Goal: Communication & Community: Answer question/provide support

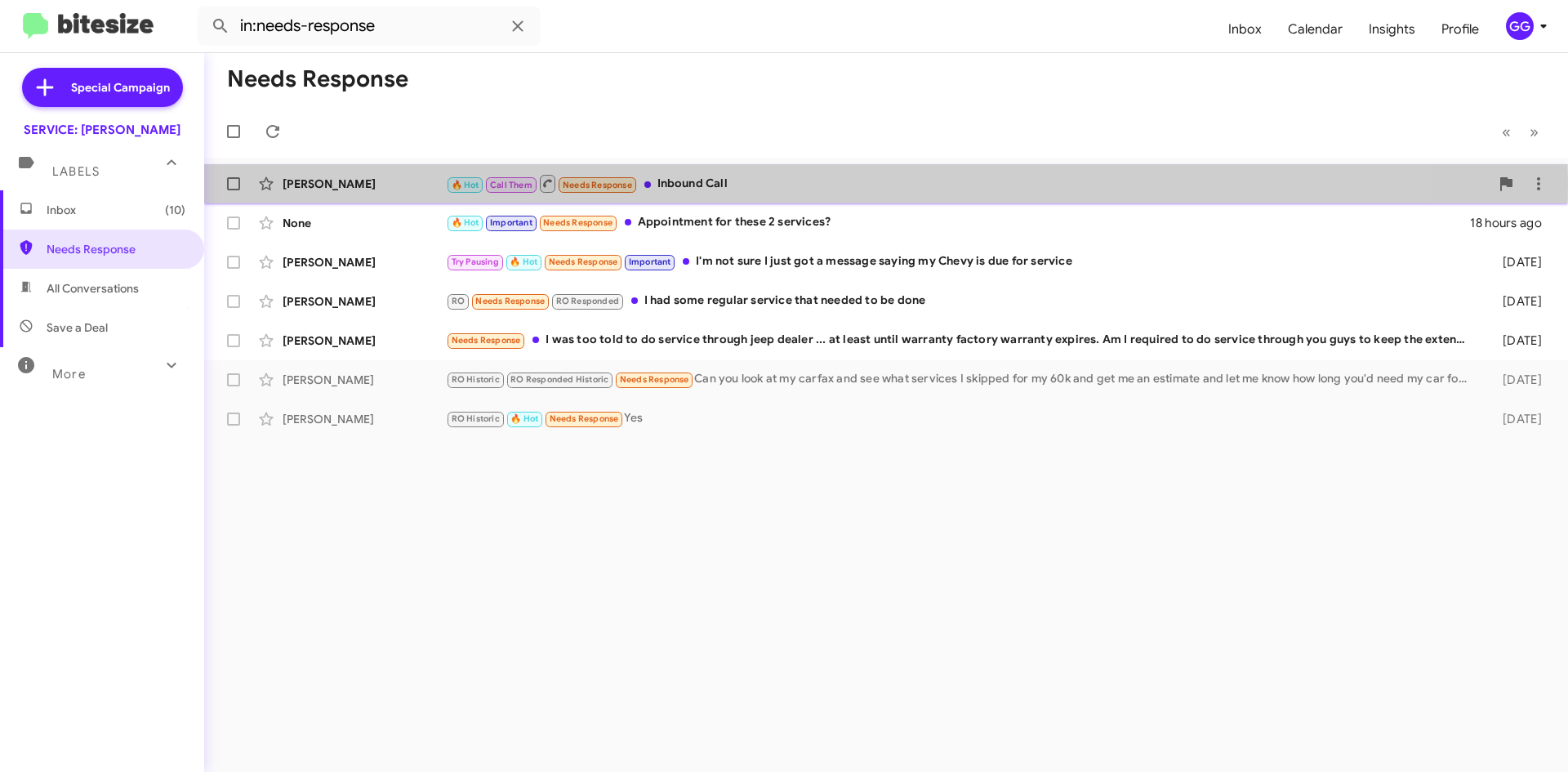
click at [774, 185] on div "🔥 Hot Call Them Needs Response Inbound Call" at bounding box center [967, 184] width 1044 height 21
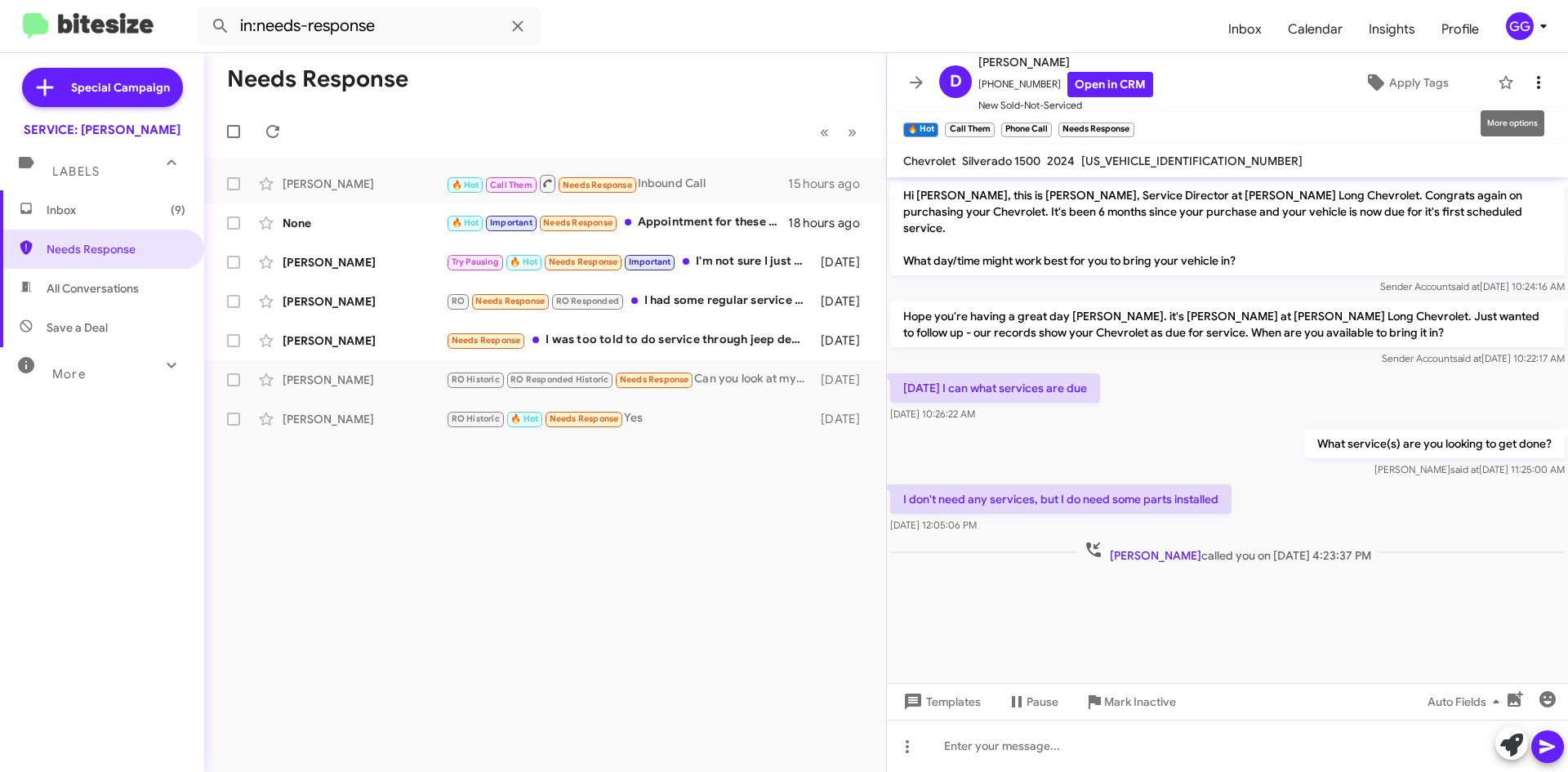
click at [1529, 75] on icon at bounding box center [1539, 83] width 20 height 20
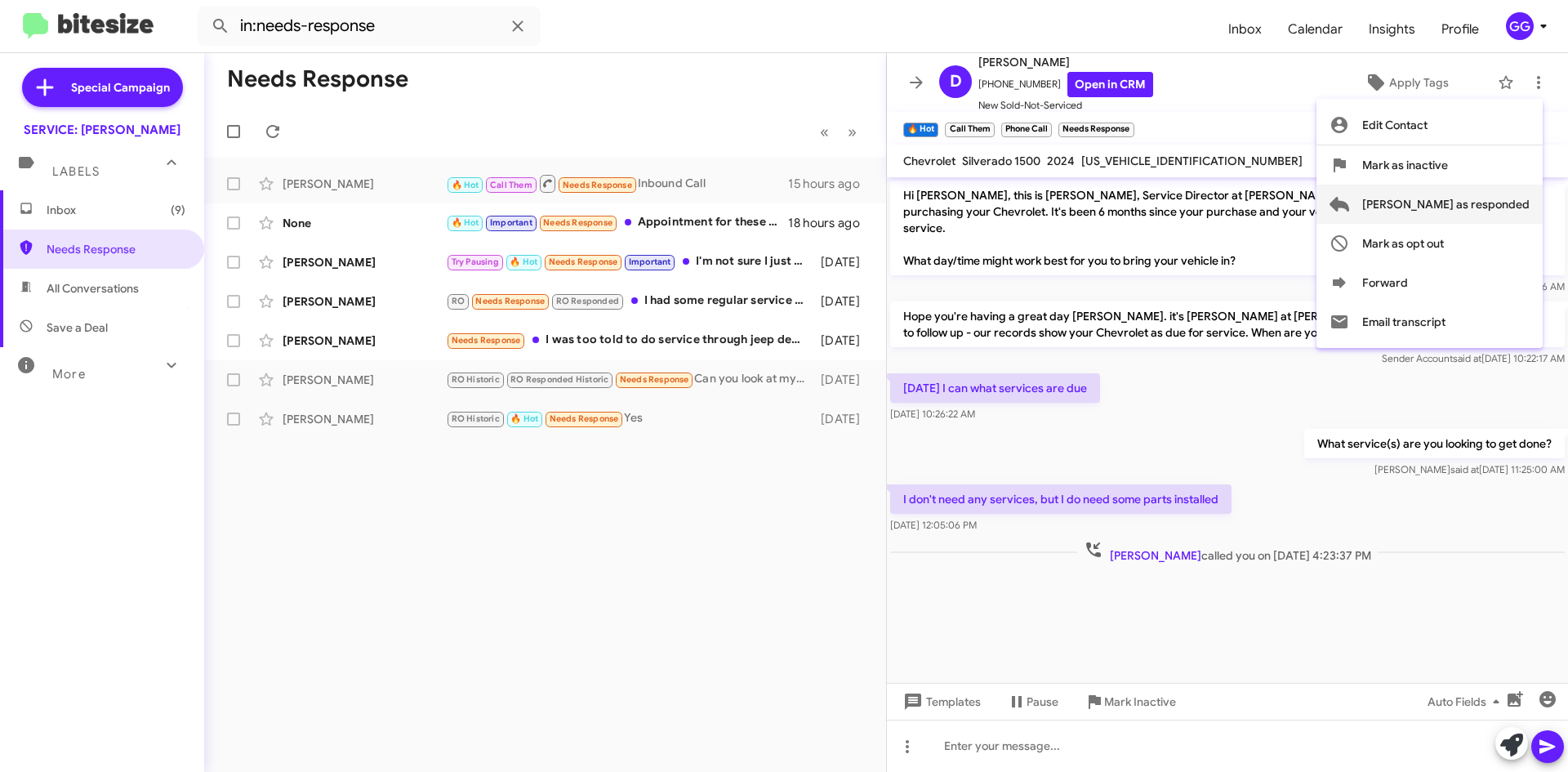
click at [1464, 195] on span "[PERSON_NAME] as responded" at bounding box center [1446, 204] width 168 height 39
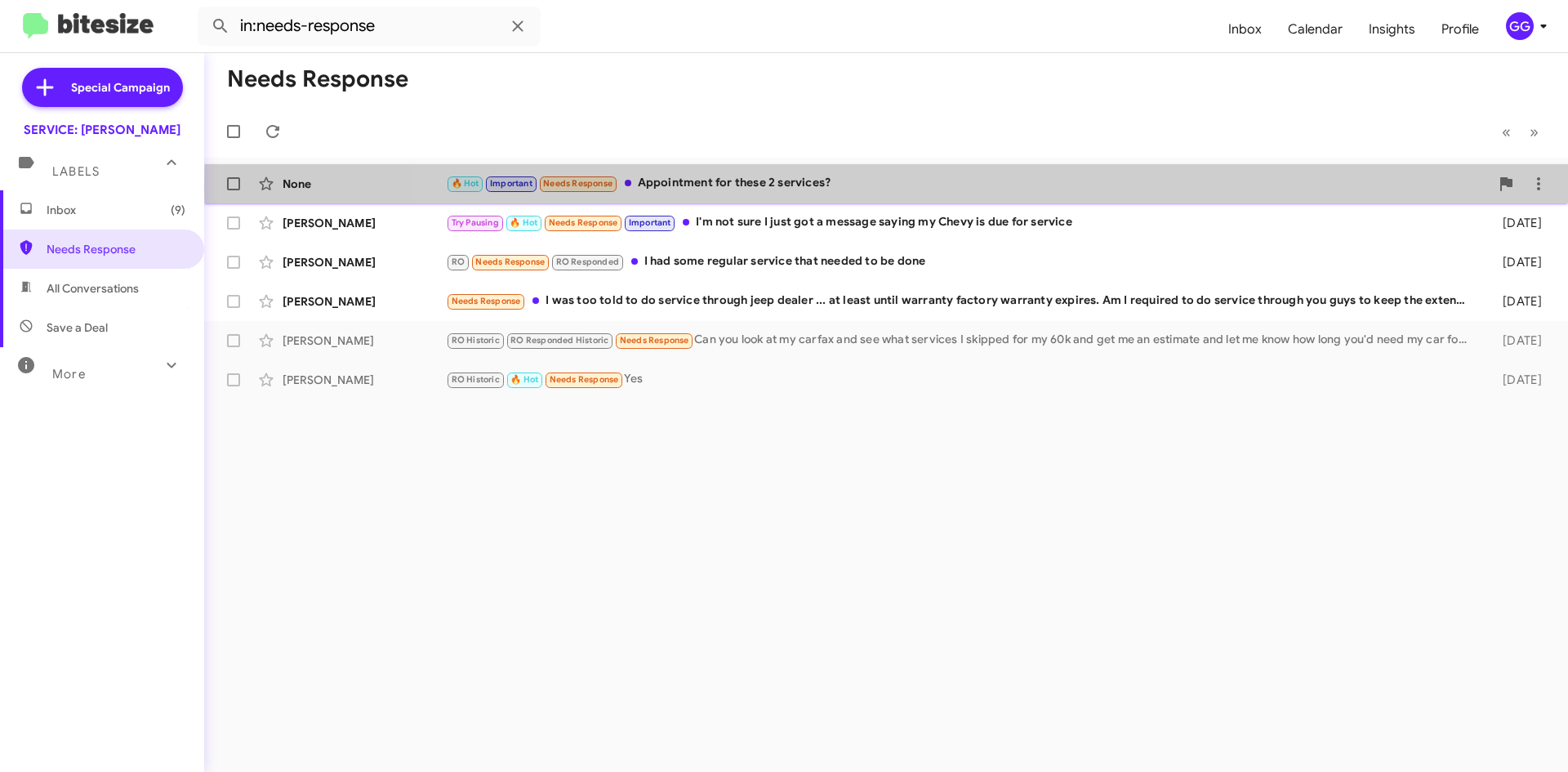
click at [952, 186] on div "🔥 Hot Important Needs Response Appointment for these 2 services?" at bounding box center [967, 183] width 1044 height 19
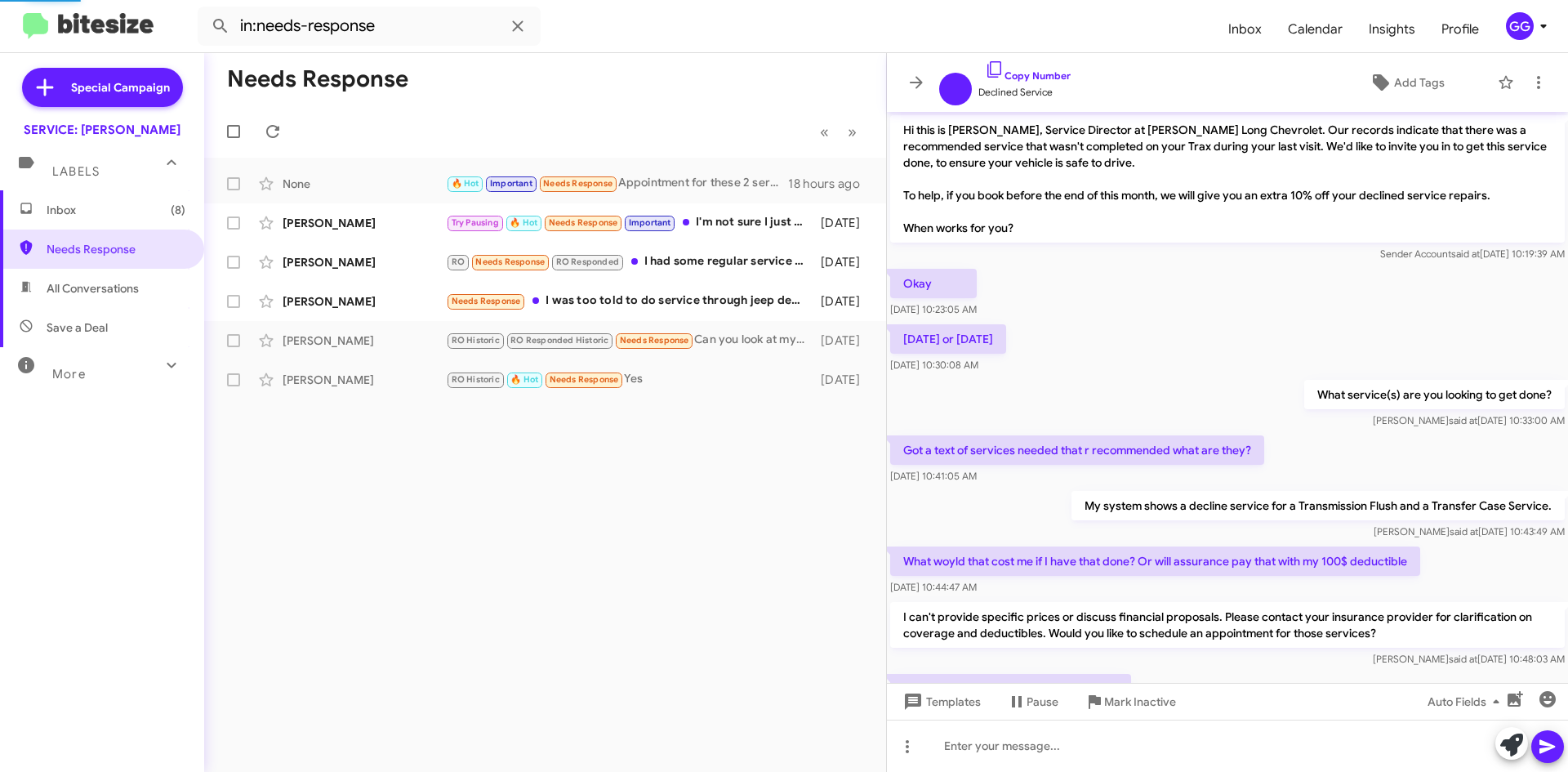
scroll to position [199, 0]
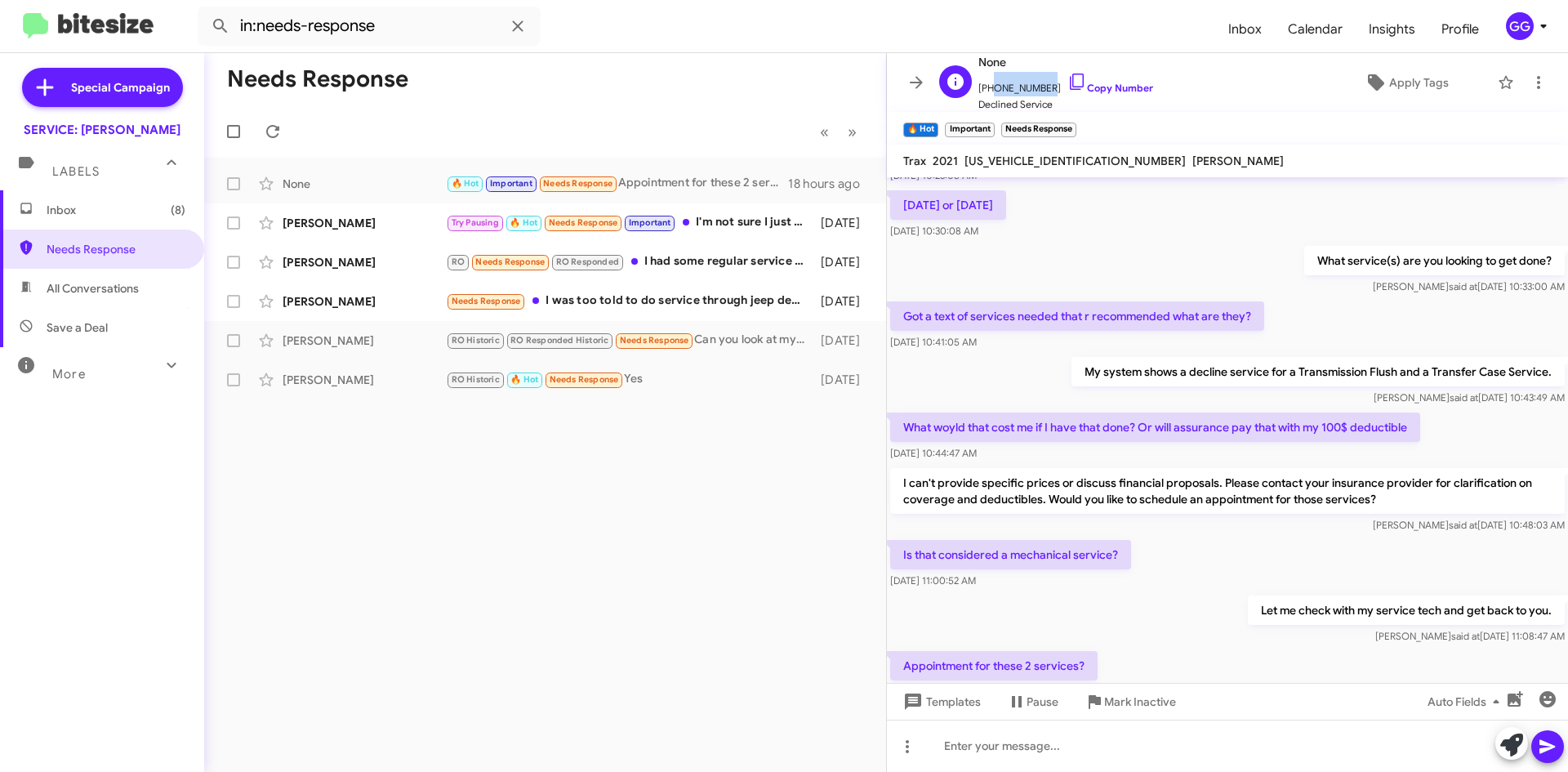
drag, startPoint x: 1040, startPoint y: 87, endPoint x: 989, endPoint y: 87, distance: 51.0
click at [989, 87] on span "[PHONE_NUMBER] Copy Number" at bounding box center [1066, 84] width 174 height 25
copy span "7194820639"
click at [1532, 89] on icon at bounding box center [1539, 83] width 20 height 20
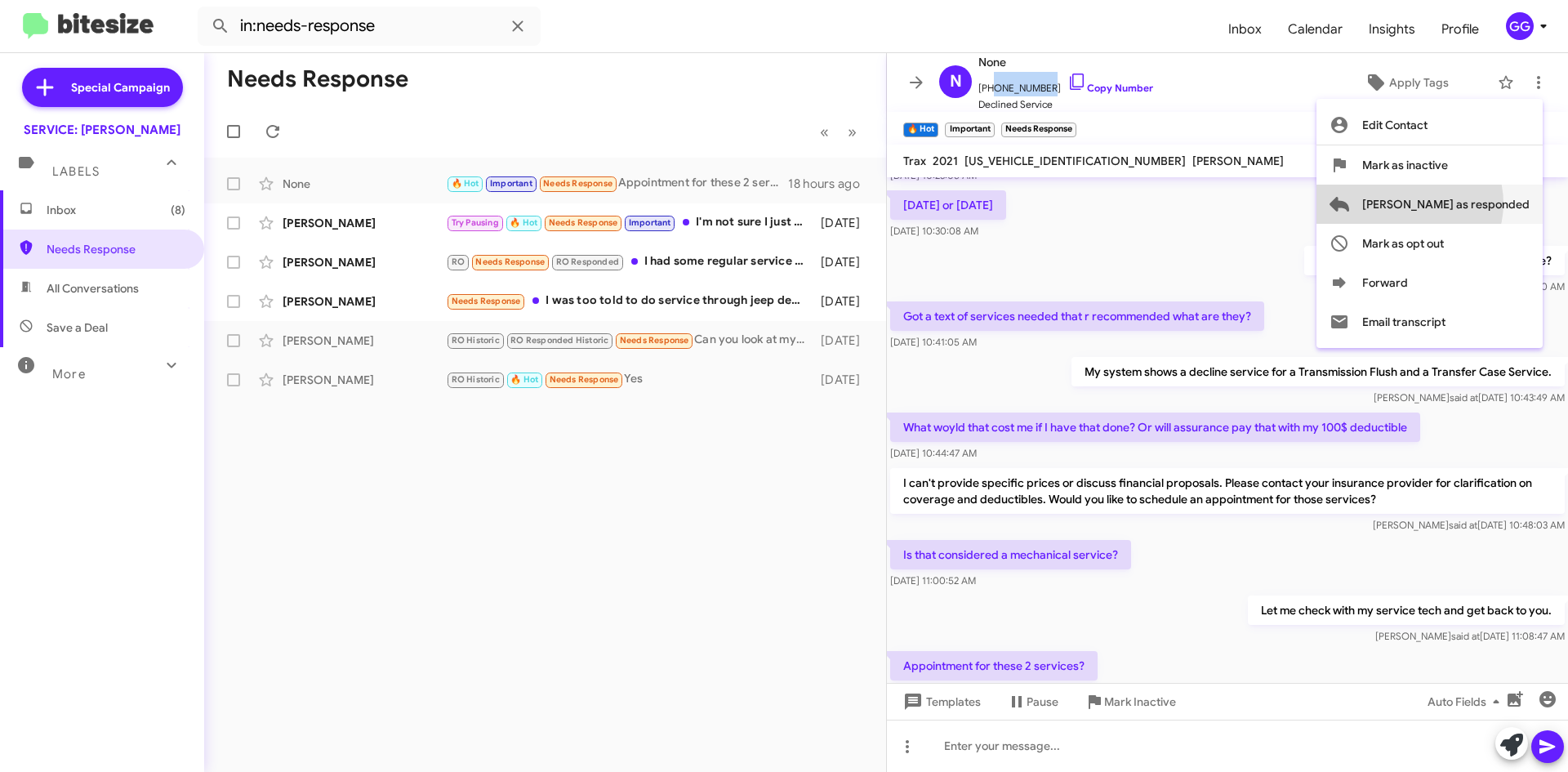
click at [1475, 204] on span "[PERSON_NAME] as responded" at bounding box center [1446, 204] width 168 height 39
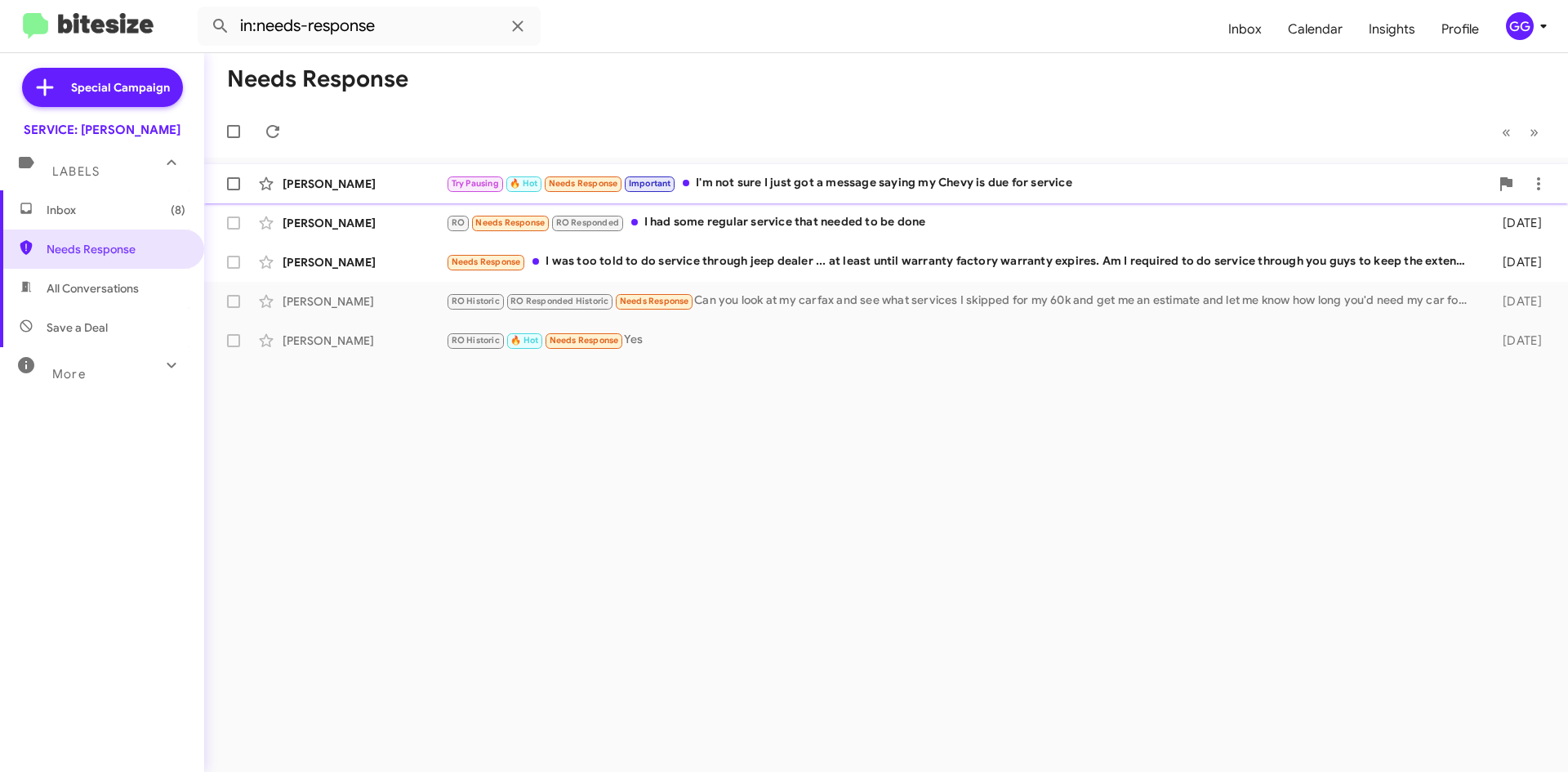
click at [802, 175] on div "Try Pausing 🔥 Hot Needs Response Important I'm not sure I just got a message sa…" at bounding box center [967, 183] width 1044 height 19
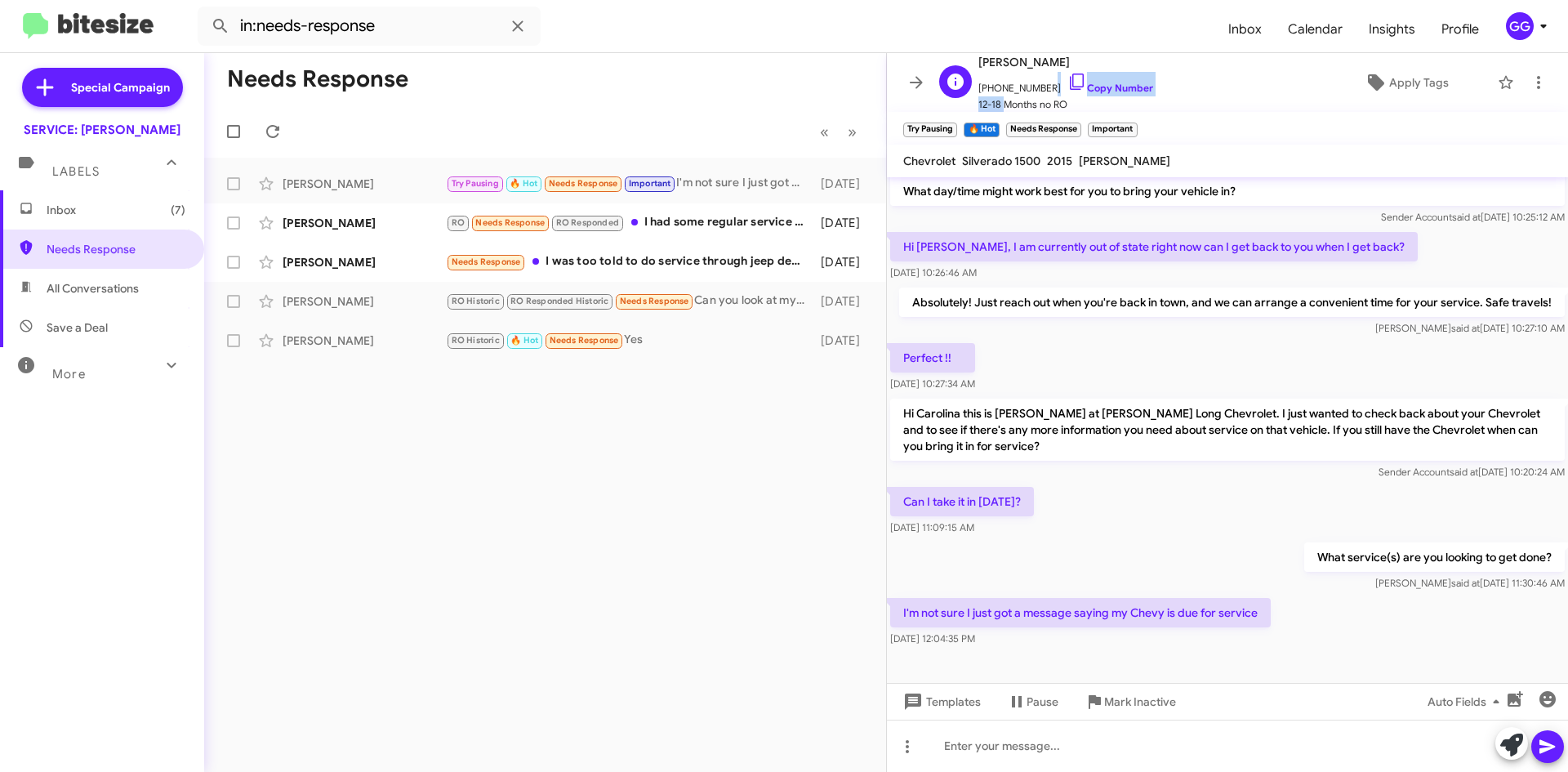
scroll to position [1, 0]
drag, startPoint x: 1038, startPoint y: 88, endPoint x: 990, endPoint y: 91, distance: 48.1
click at [990, 91] on span "[PHONE_NUMBER] Copy Number" at bounding box center [1066, 83] width 174 height 25
copy span "7196391869"
